Goal: Information Seeking & Learning: Learn about a topic

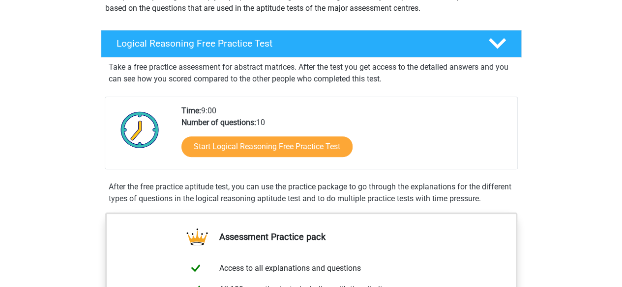
scroll to position [147, 0]
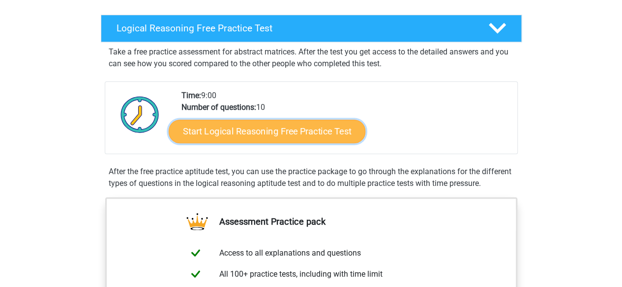
click at [297, 131] on link "Start Logical Reasoning Free Practice Test" at bounding box center [267, 131] width 197 height 24
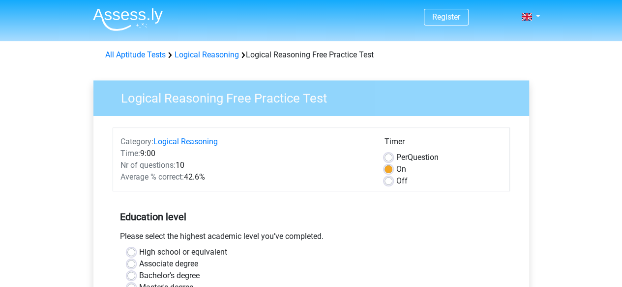
click at [536, 165] on div "Logical Reasoning Free Practice Test Category: Logical Reasoning Time: 9:00 Nr …" at bounding box center [311, 291] width 451 height 452
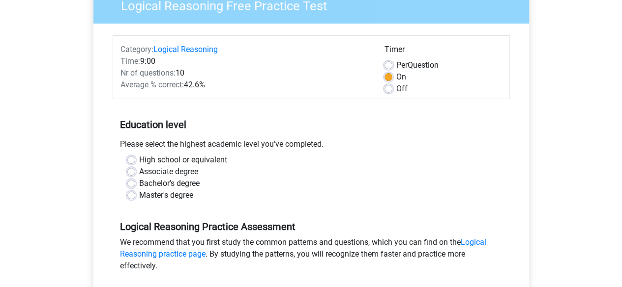
scroll to position [98, 0]
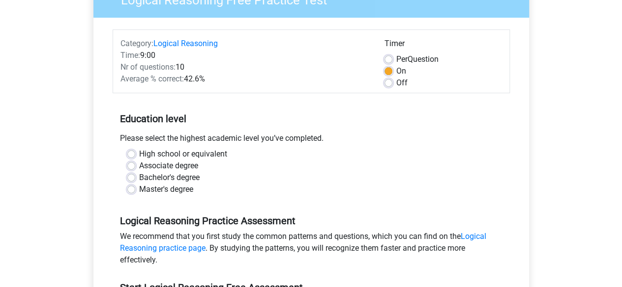
click at [139, 190] on label "Master's degree" at bounding box center [166, 190] width 54 height 12
click at [134, 190] on input "Master's degree" at bounding box center [131, 189] width 8 height 10
radio input "true"
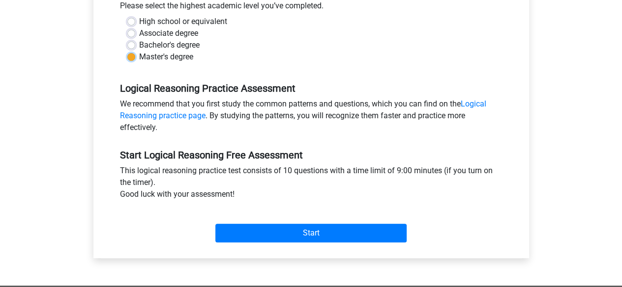
scroll to position [246, 0]
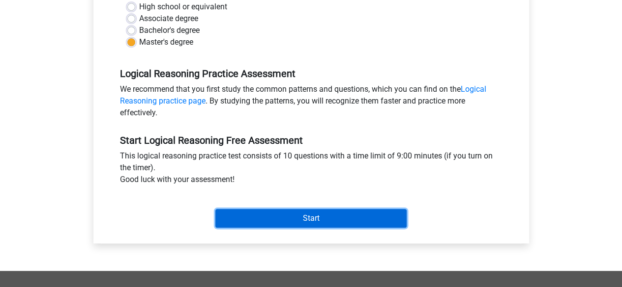
click at [320, 212] on input "Start" at bounding box center [310, 218] width 191 height 19
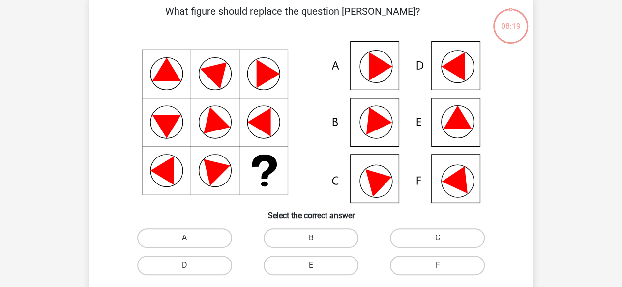
scroll to position [98, 0]
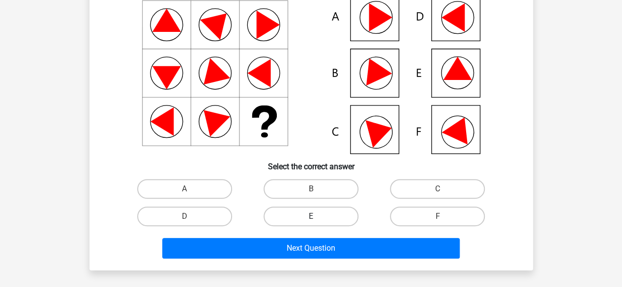
click at [328, 221] on label "E" at bounding box center [310, 217] width 95 height 20
click at [317, 221] on input "E" at bounding box center [314, 220] width 6 height 6
radio input "true"
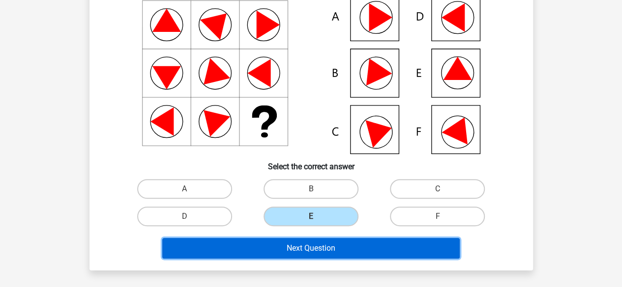
click at [321, 251] on button "Next Question" at bounding box center [310, 248] width 297 height 21
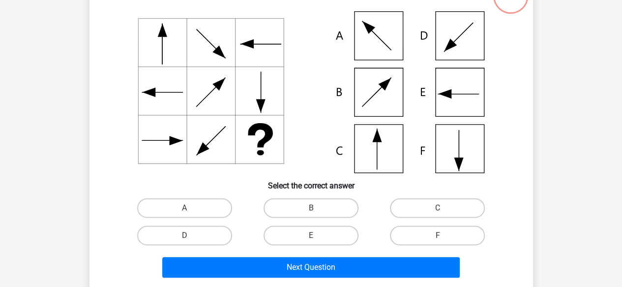
scroll to position [94, 0]
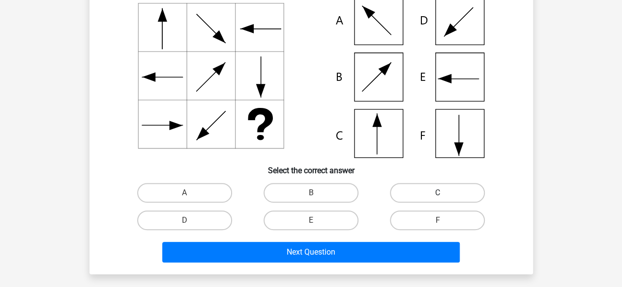
click at [442, 189] on label "C" at bounding box center [437, 193] width 95 height 20
click at [442, 193] on input "C" at bounding box center [440, 196] width 6 height 6
radio input "true"
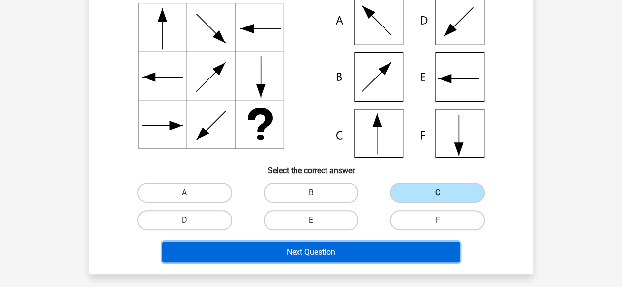
click at [328, 254] on button "Next Question" at bounding box center [310, 252] width 297 height 21
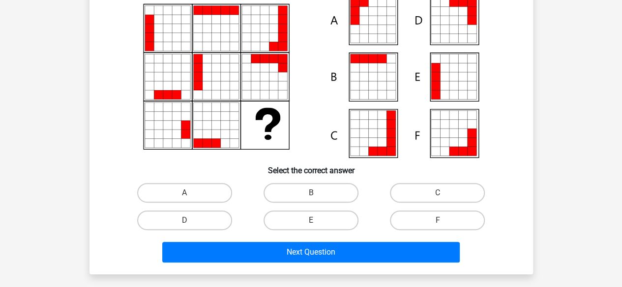
scroll to position [45, 0]
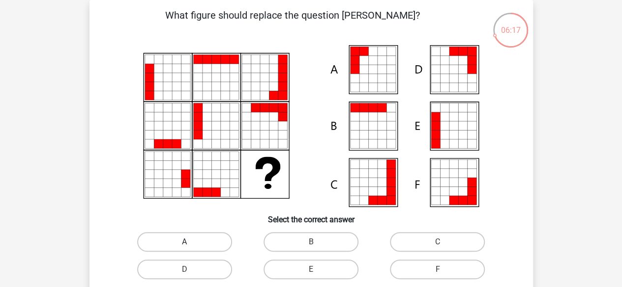
click at [201, 245] on label "A" at bounding box center [184, 242] width 95 height 20
click at [191, 245] on input "A" at bounding box center [187, 245] width 6 height 6
radio input "true"
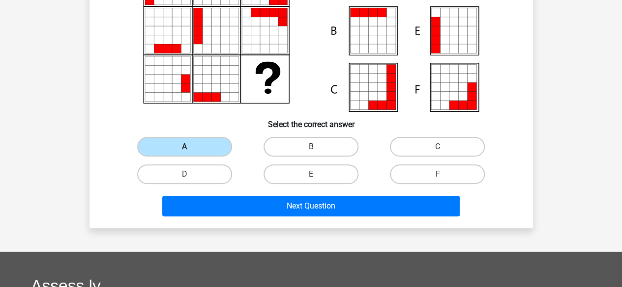
scroll to position [193, 0]
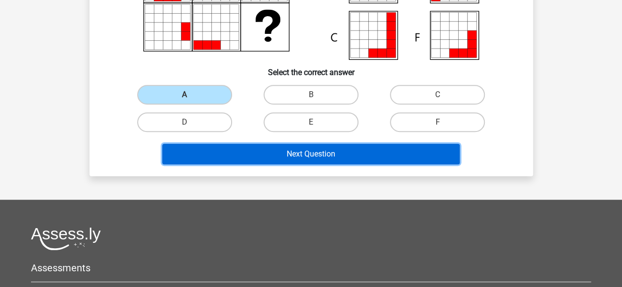
click at [302, 146] on button "Next Question" at bounding box center [310, 154] width 297 height 21
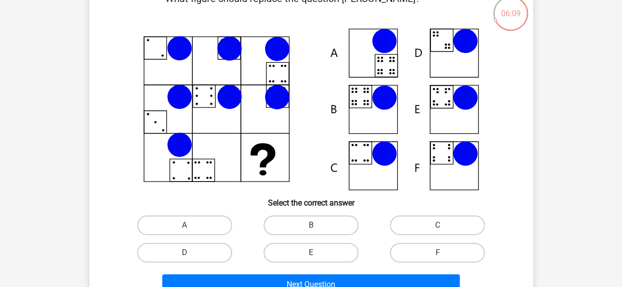
scroll to position [49, 0]
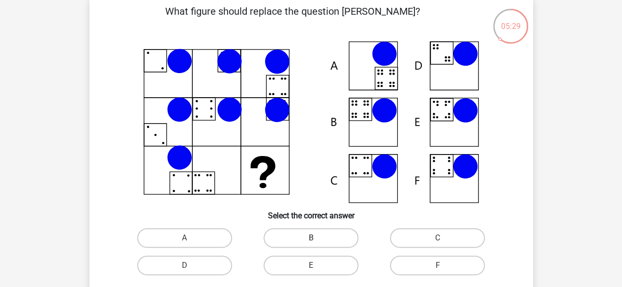
click at [299, 236] on label "B" at bounding box center [310, 238] width 95 height 20
click at [311, 238] on input "B" at bounding box center [314, 241] width 6 height 6
radio input "true"
click at [303, 240] on label "B" at bounding box center [310, 238] width 95 height 20
click at [311, 240] on input "B" at bounding box center [314, 241] width 6 height 6
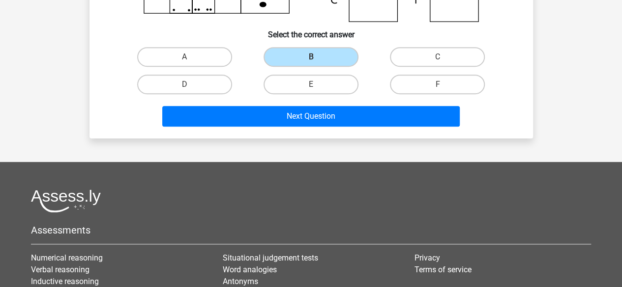
scroll to position [246, 0]
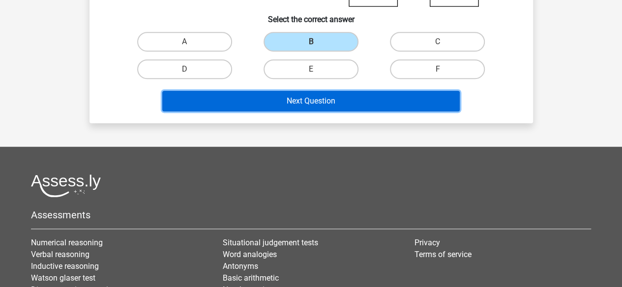
click at [310, 111] on button "Next Question" at bounding box center [310, 101] width 297 height 21
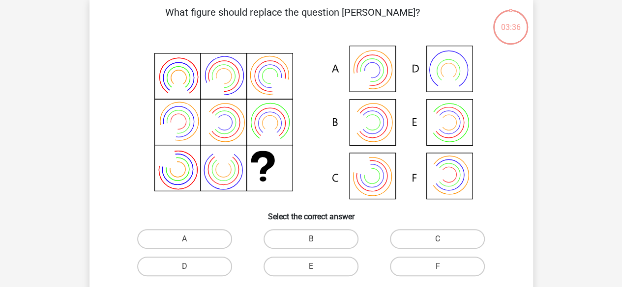
scroll to position [45, 0]
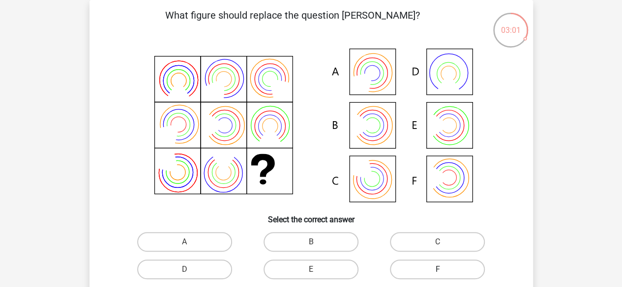
click at [426, 265] on label "F" at bounding box center [437, 270] width 95 height 20
click at [437, 270] on input "F" at bounding box center [440, 273] width 6 height 6
radio input "true"
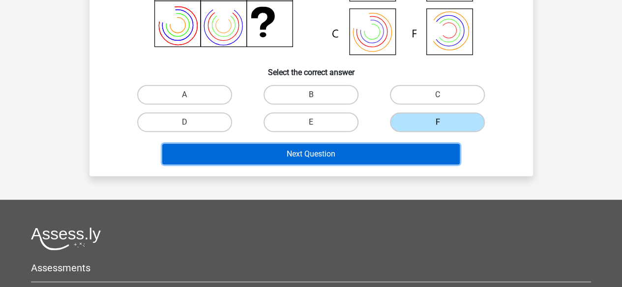
click at [342, 160] on button "Next Question" at bounding box center [310, 154] width 297 height 21
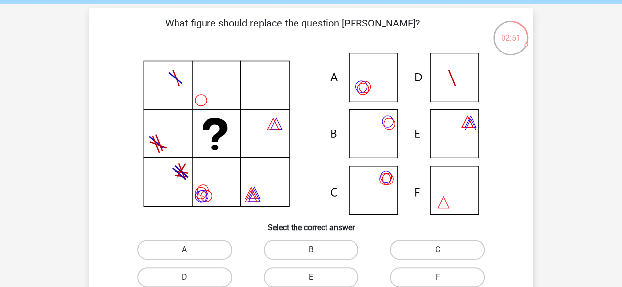
scroll to position [49, 0]
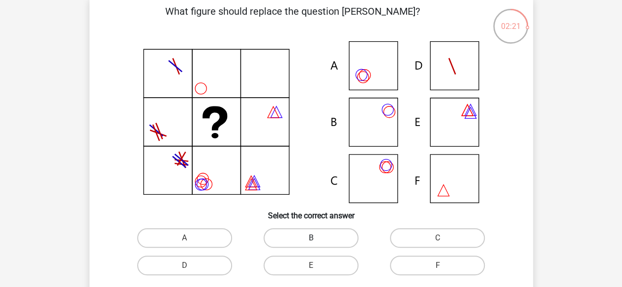
click at [327, 242] on label "B" at bounding box center [310, 238] width 95 height 20
click at [317, 242] on input "B" at bounding box center [314, 241] width 6 height 6
radio input "true"
click at [215, 236] on label "A" at bounding box center [184, 238] width 95 height 20
click at [191, 238] on input "A" at bounding box center [187, 241] width 6 height 6
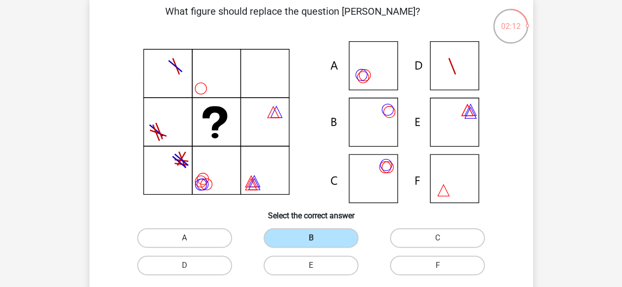
radio input "true"
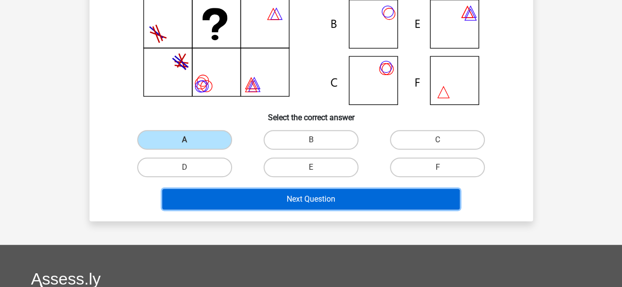
click at [240, 202] on button "Next Question" at bounding box center [310, 199] width 297 height 21
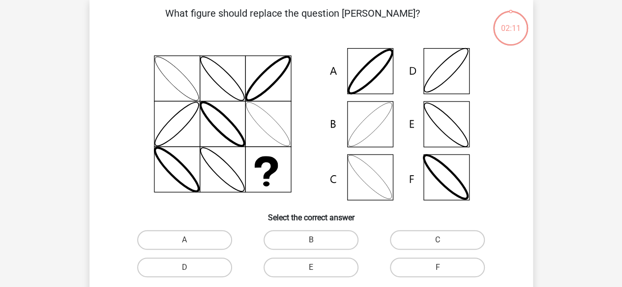
scroll to position [45, 0]
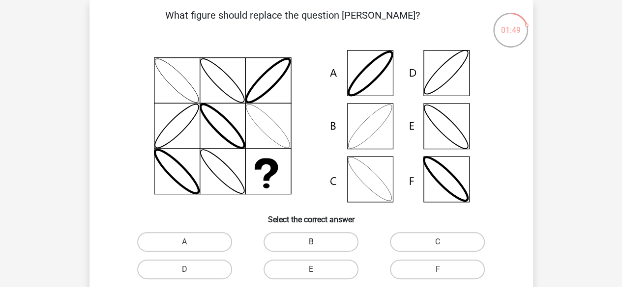
click at [297, 244] on label "B" at bounding box center [310, 242] width 95 height 20
click at [311, 244] on input "B" at bounding box center [314, 245] width 6 height 6
radio input "true"
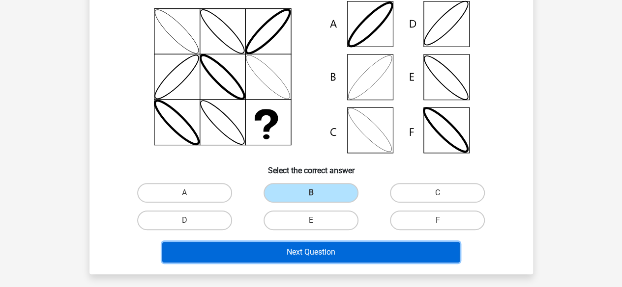
click at [296, 255] on button "Next Question" at bounding box center [310, 252] width 297 height 21
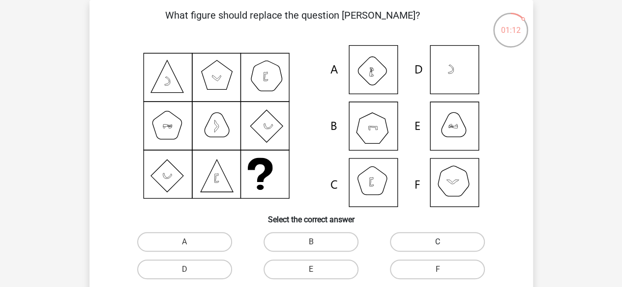
click at [420, 245] on label "C" at bounding box center [437, 242] width 95 height 20
click at [437, 245] on input "C" at bounding box center [440, 245] width 6 height 6
radio input "true"
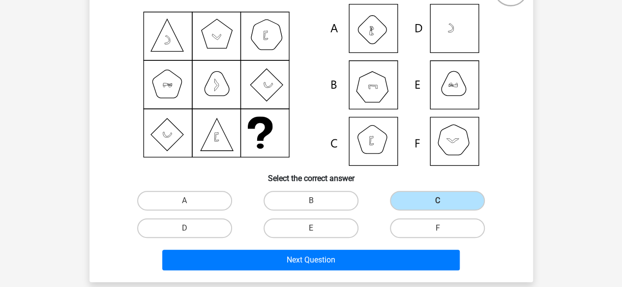
scroll to position [143, 0]
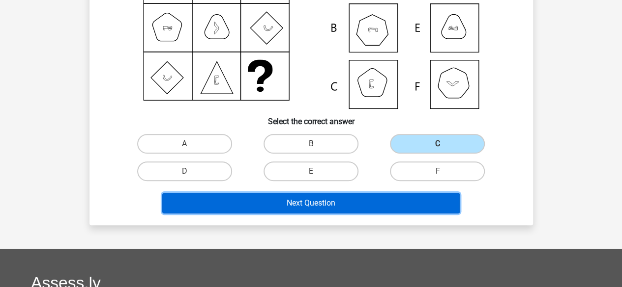
click at [333, 208] on button "Next Question" at bounding box center [310, 203] width 297 height 21
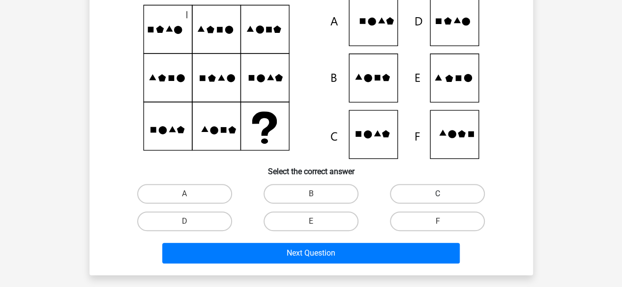
scroll to position [94, 0]
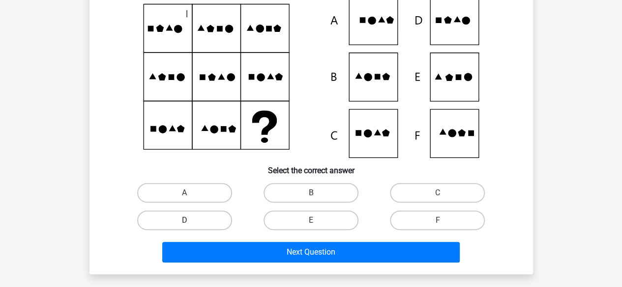
click at [169, 222] on label "D" at bounding box center [184, 221] width 95 height 20
click at [184, 222] on input "D" at bounding box center [187, 224] width 6 height 6
radio input "true"
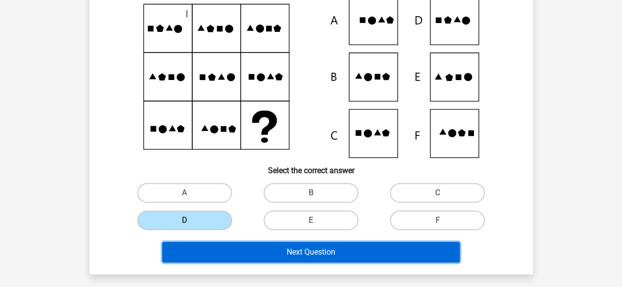
click at [290, 253] on button "Next Question" at bounding box center [310, 252] width 297 height 21
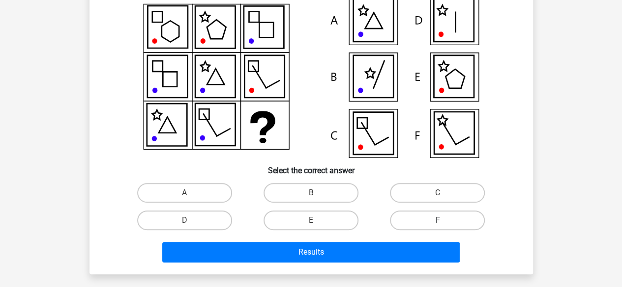
click at [413, 223] on label "F" at bounding box center [437, 221] width 95 height 20
click at [437, 223] on input "F" at bounding box center [440, 224] width 6 height 6
radio input "true"
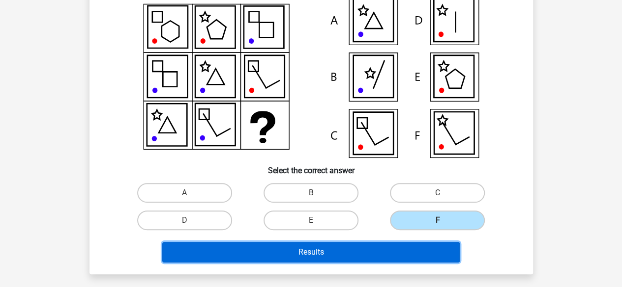
click at [404, 254] on button "Results" at bounding box center [310, 252] width 297 height 21
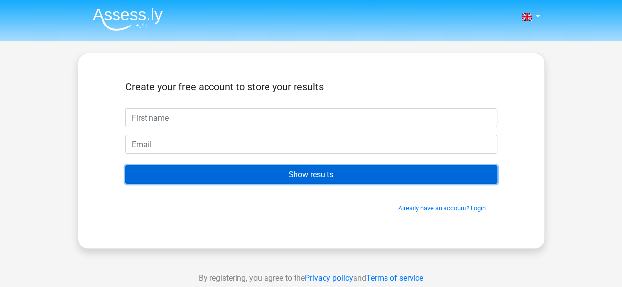
click at [329, 183] on input "Show results" at bounding box center [310, 175] width 371 height 19
click at [325, 176] on input "Show results" at bounding box center [310, 175] width 371 height 19
